Goal: Task Accomplishment & Management: Use online tool/utility

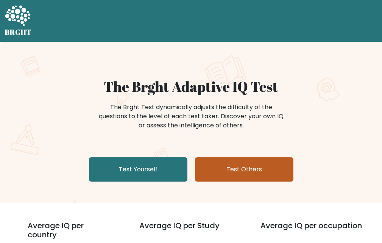
click at [217, 169] on link "Test Others" at bounding box center [244, 169] width 98 height 24
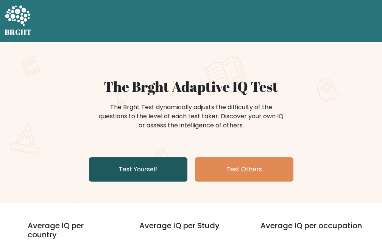
click at [121, 161] on link "Test Yourself" at bounding box center [138, 169] width 98 height 24
click at [142, 171] on link "Test Yourself" at bounding box center [138, 169] width 98 height 24
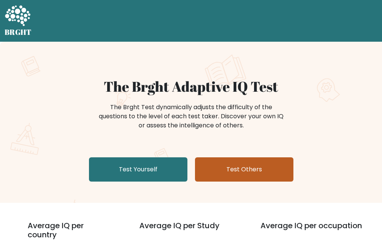
click at [218, 167] on link "Test Others" at bounding box center [244, 169] width 98 height 24
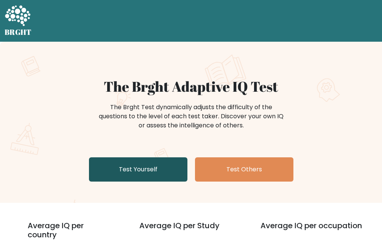
click at [171, 164] on link "Test Yourself" at bounding box center [138, 169] width 98 height 24
